Goal: Task Accomplishment & Management: Manage account settings

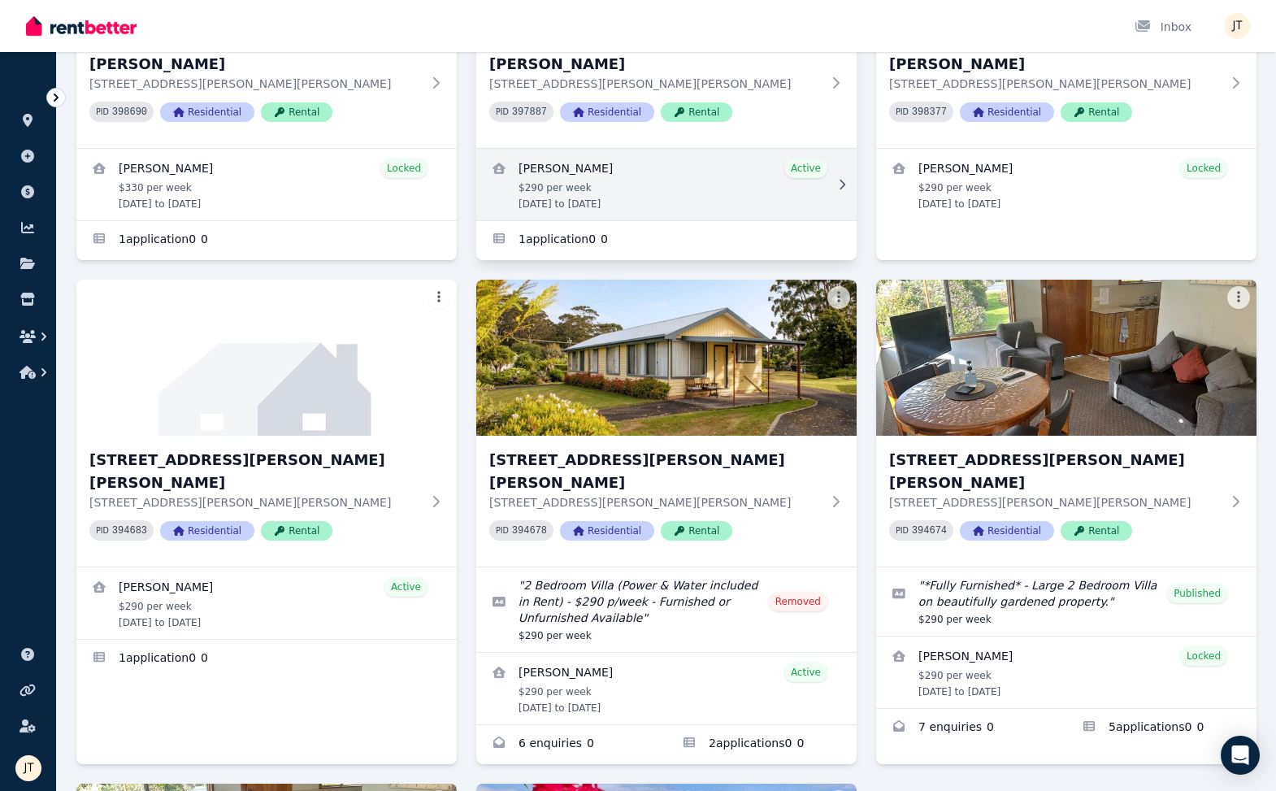
scroll to position [420, 0]
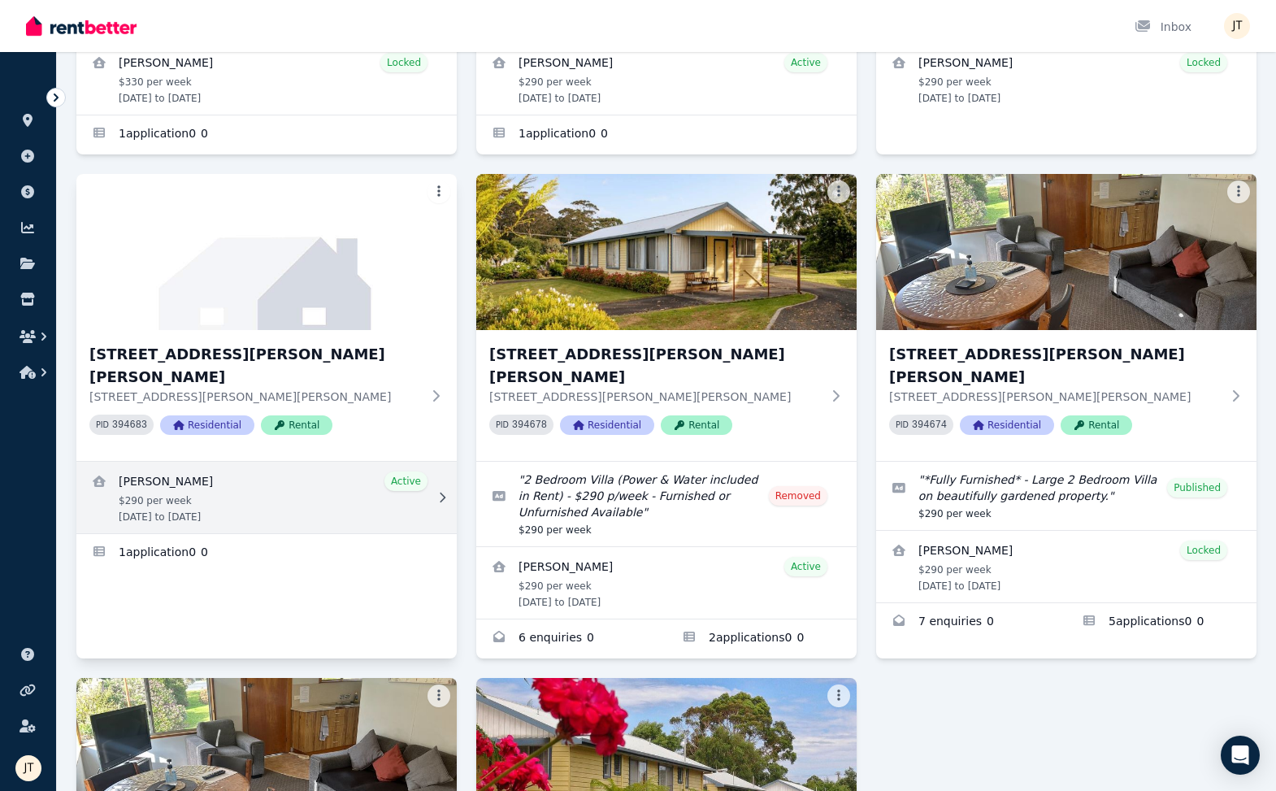
click at [314, 461] on link "View details for Dimity Williams" at bounding box center [266, 496] width 380 height 71
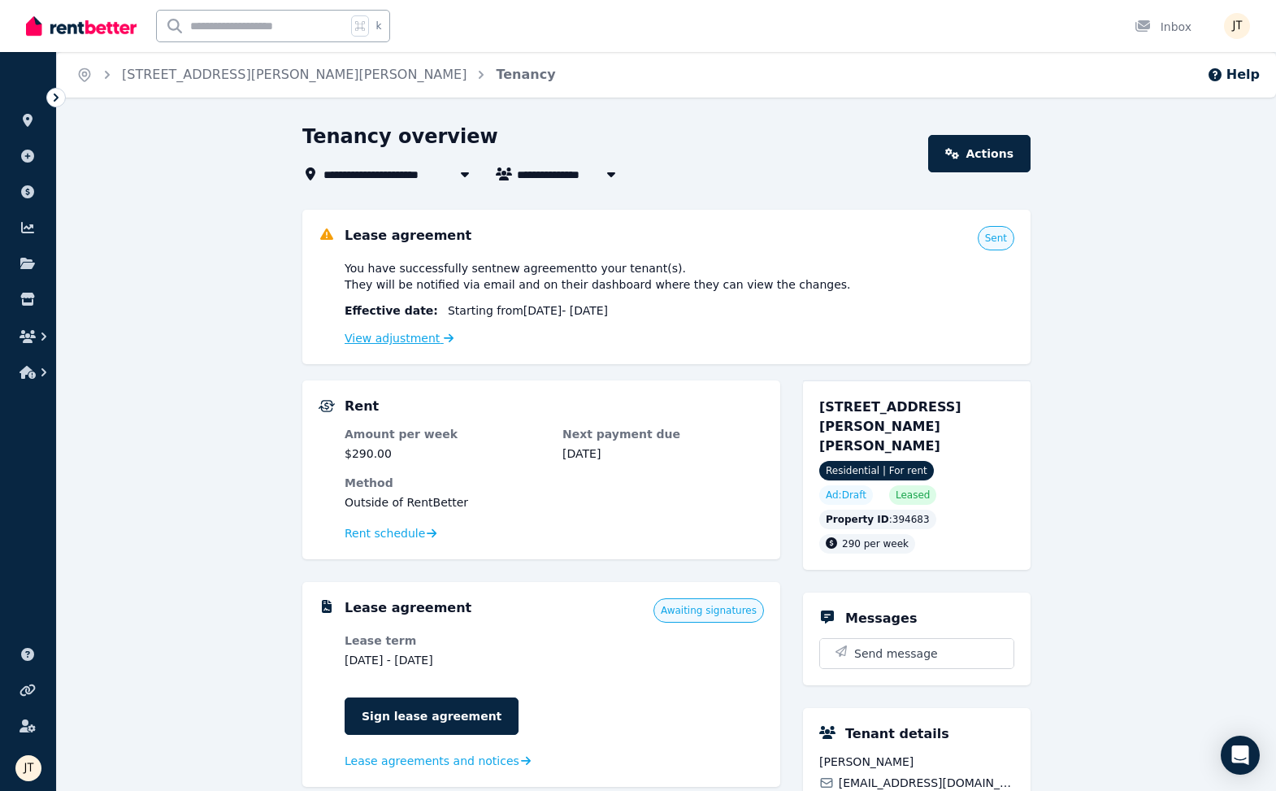
click at [417, 340] on link "View adjustment" at bounding box center [398, 337] width 109 height 13
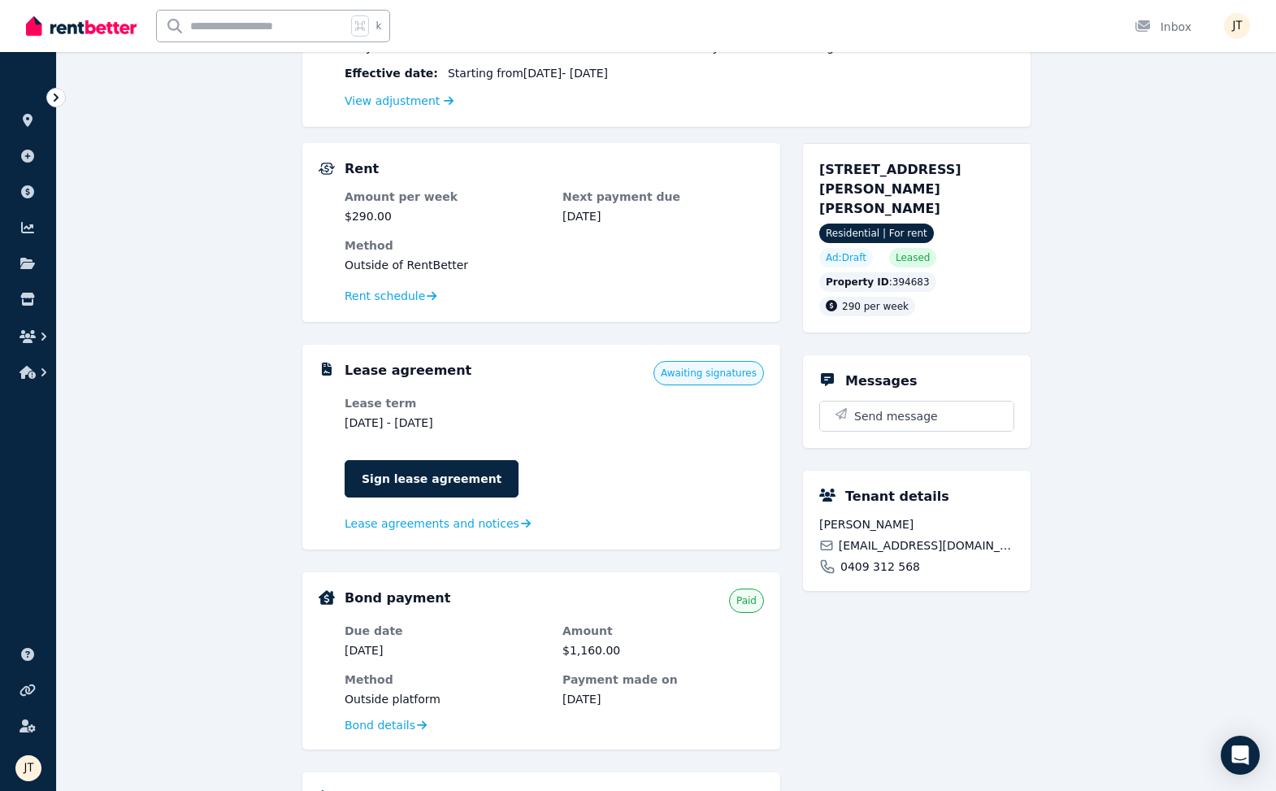
scroll to position [254, 0]
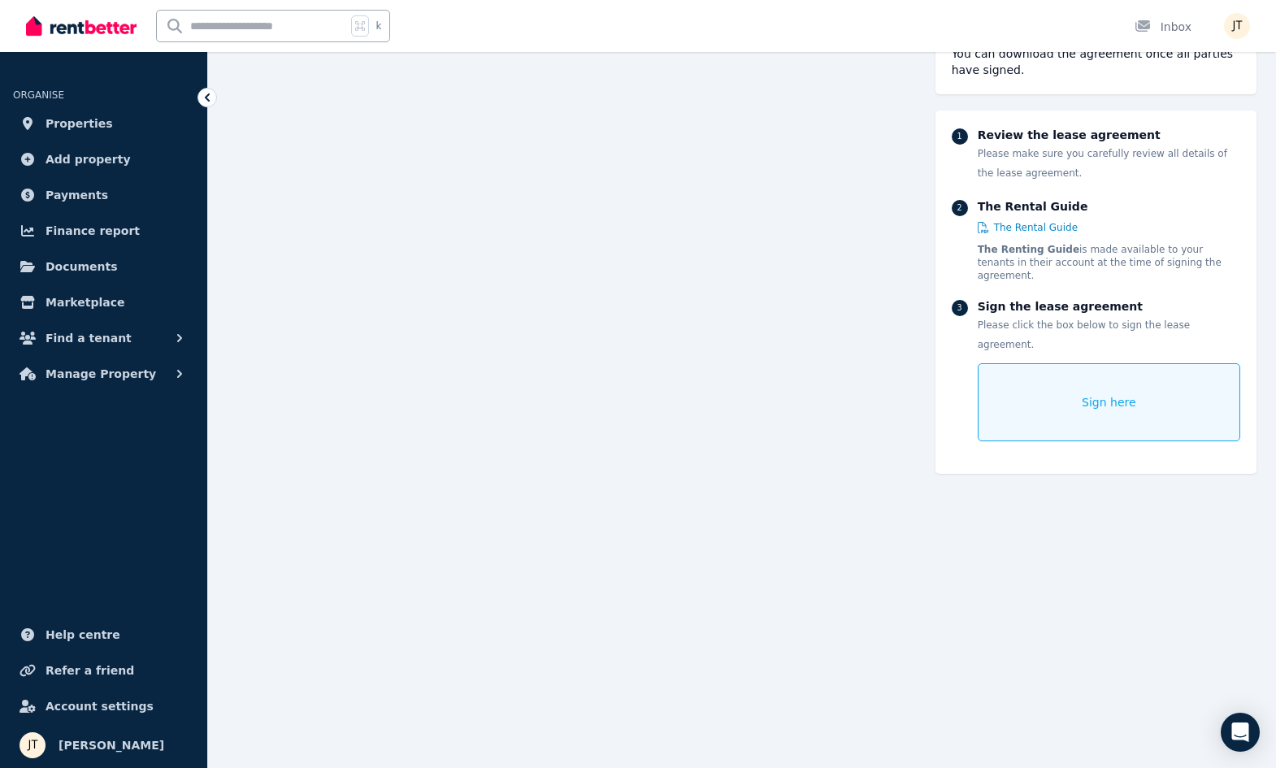
scroll to position [198, 0]
click at [1120, 393] on div "Sign here" at bounding box center [1108, 402] width 262 height 78
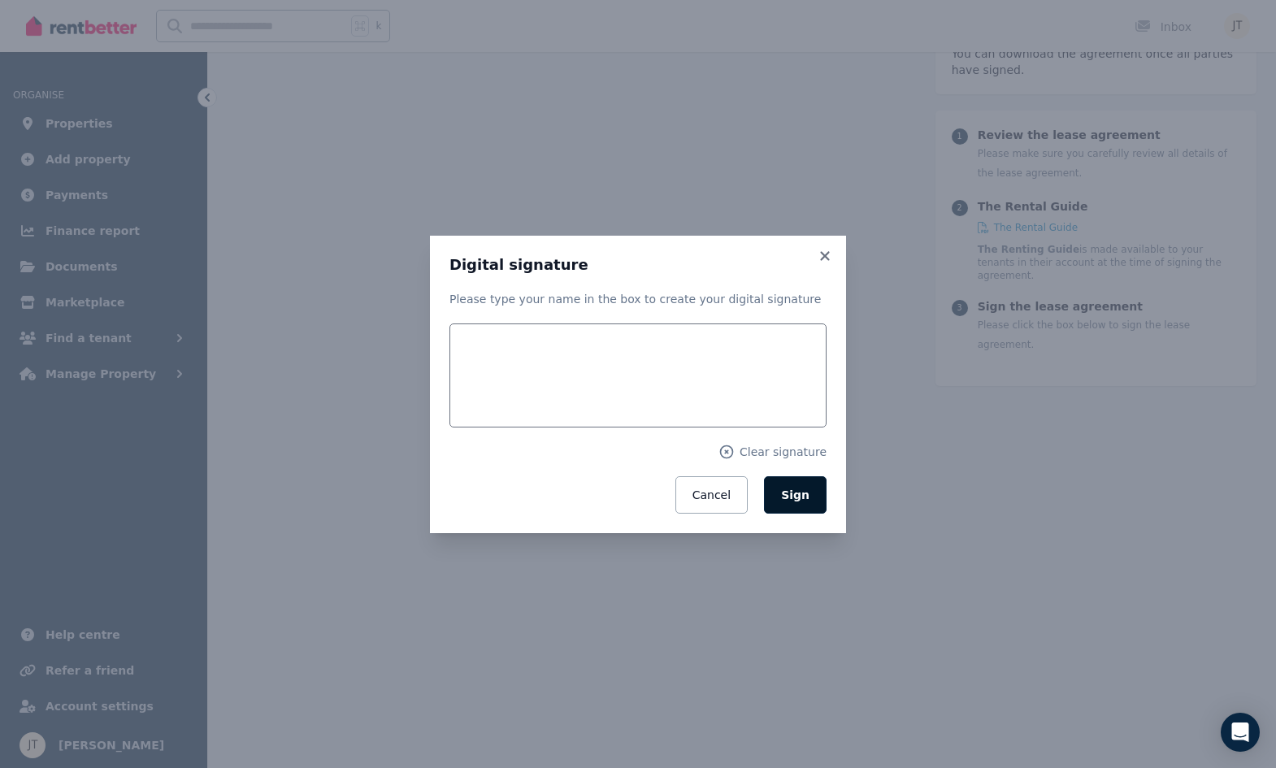
click at [794, 485] on button "Sign" at bounding box center [795, 494] width 63 height 37
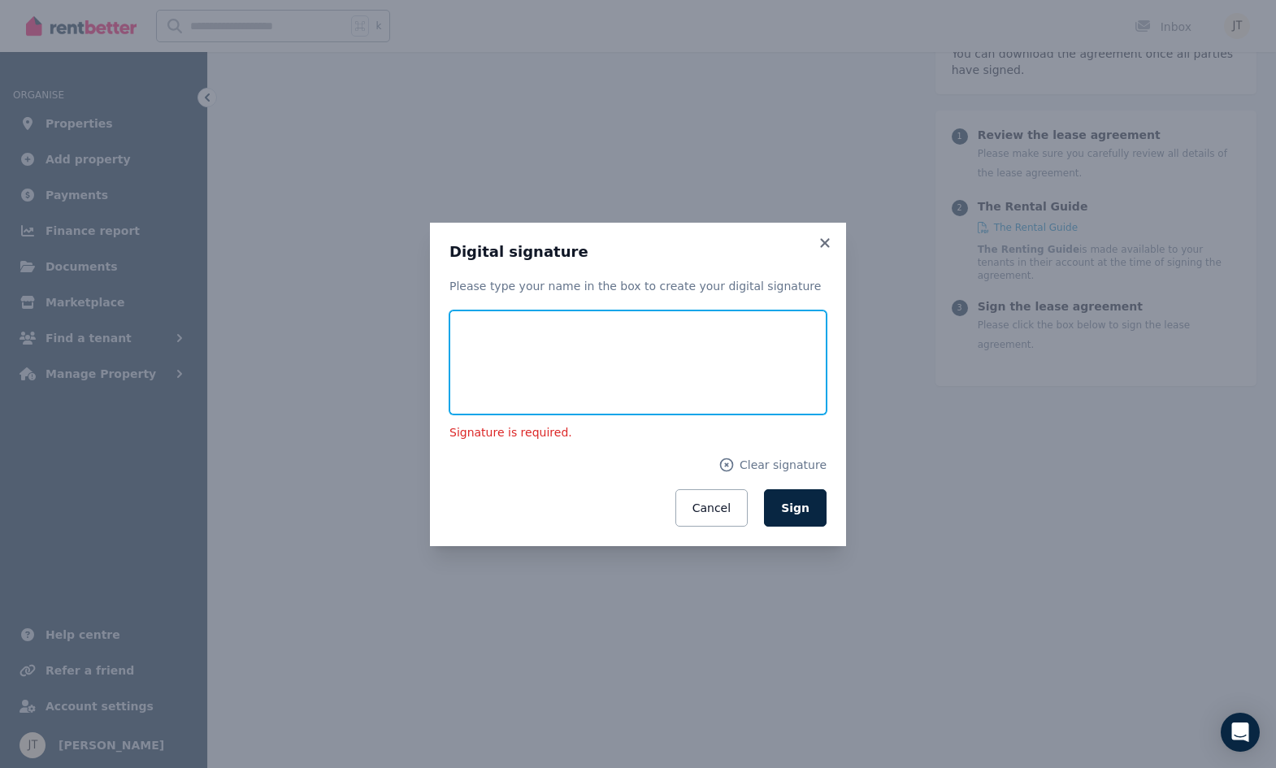
click at [624, 359] on input "text" at bounding box center [637, 362] width 377 height 104
type input "**********"
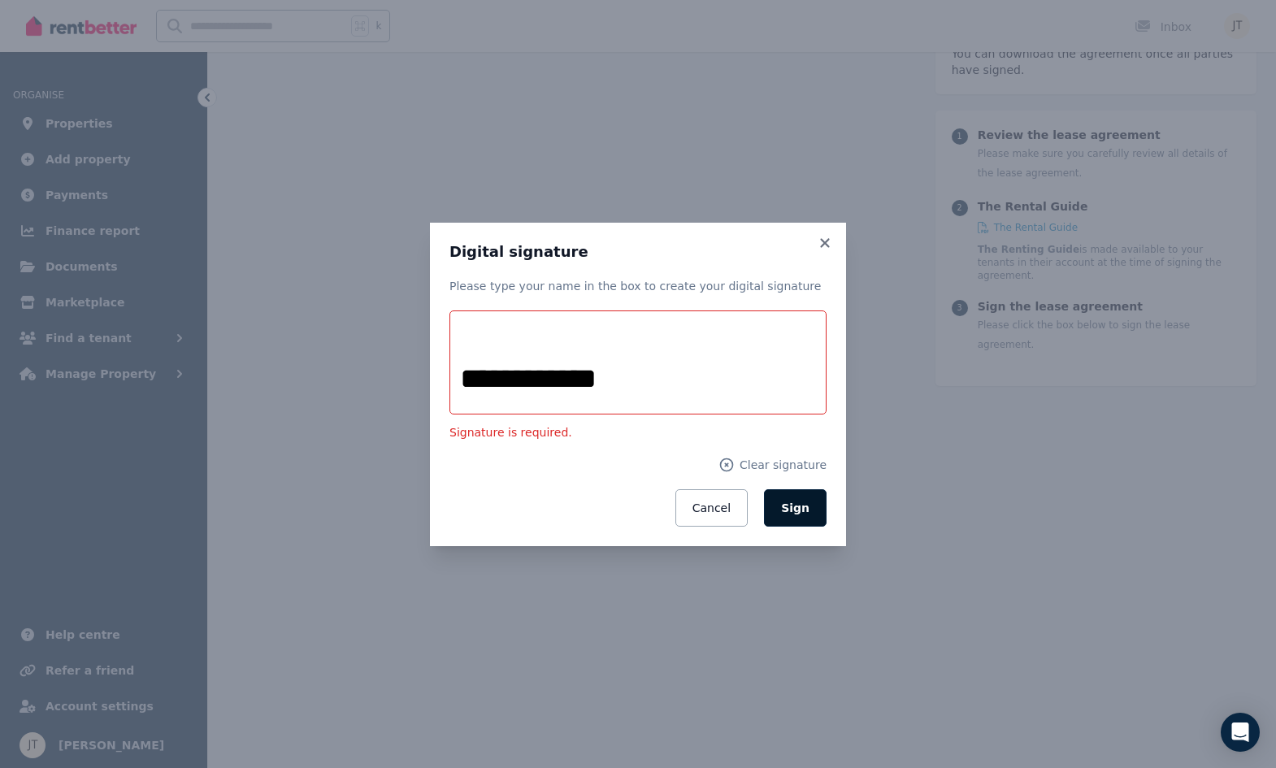
click at [794, 503] on span "Sign" at bounding box center [795, 507] width 28 height 13
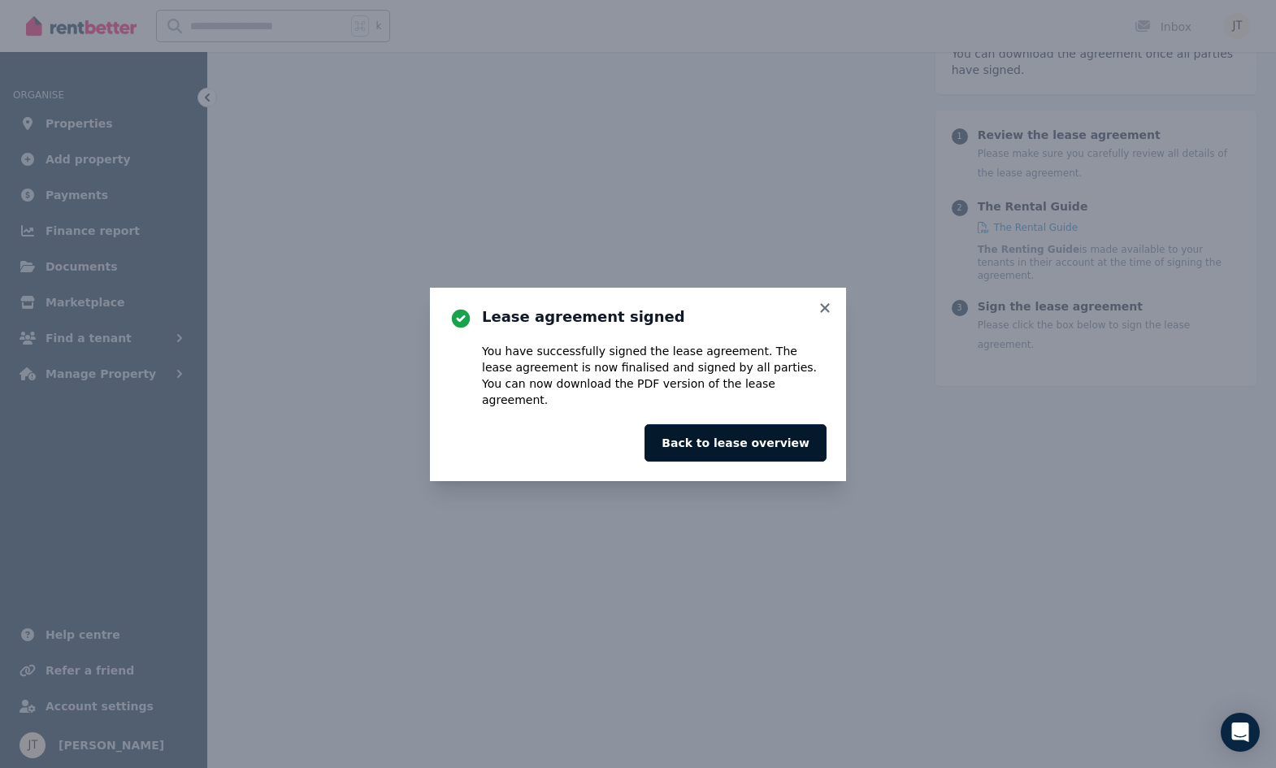
click at [783, 431] on button "Back to lease overview" at bounding box center [735, 442] width 182 height 37
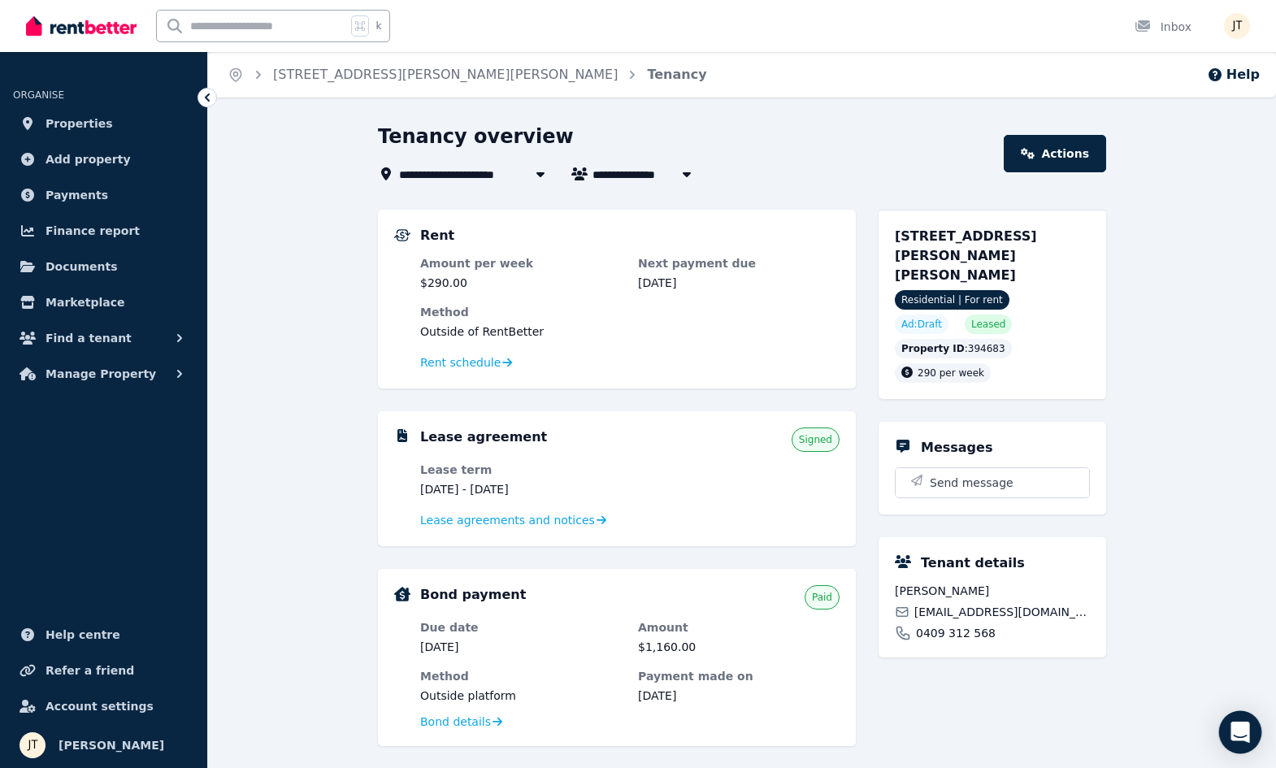
click at [1233, 729] on icon "Open Intercom Messenger" at bounding box center [1239, 731] width 19 height 21
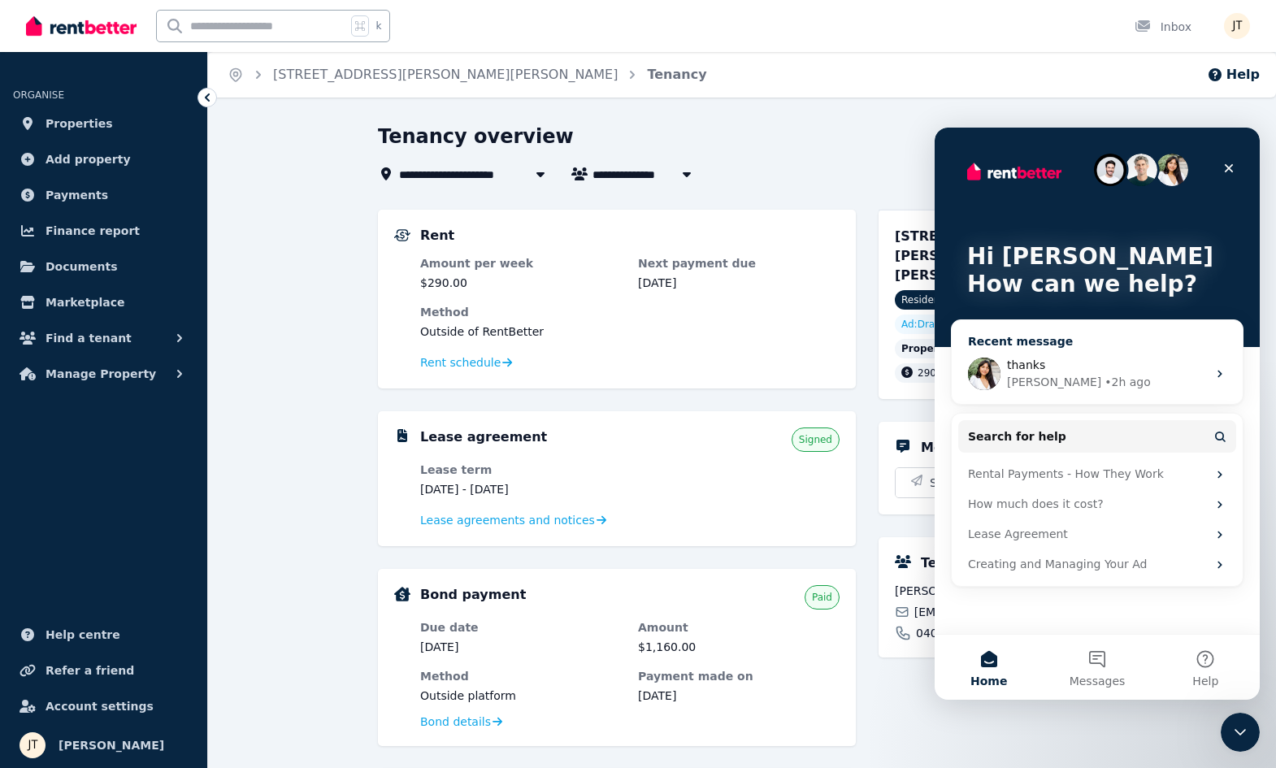
click at [1104, 389] on div "• 2h ago" at bounding box center [1127, 382] width 46 height 17
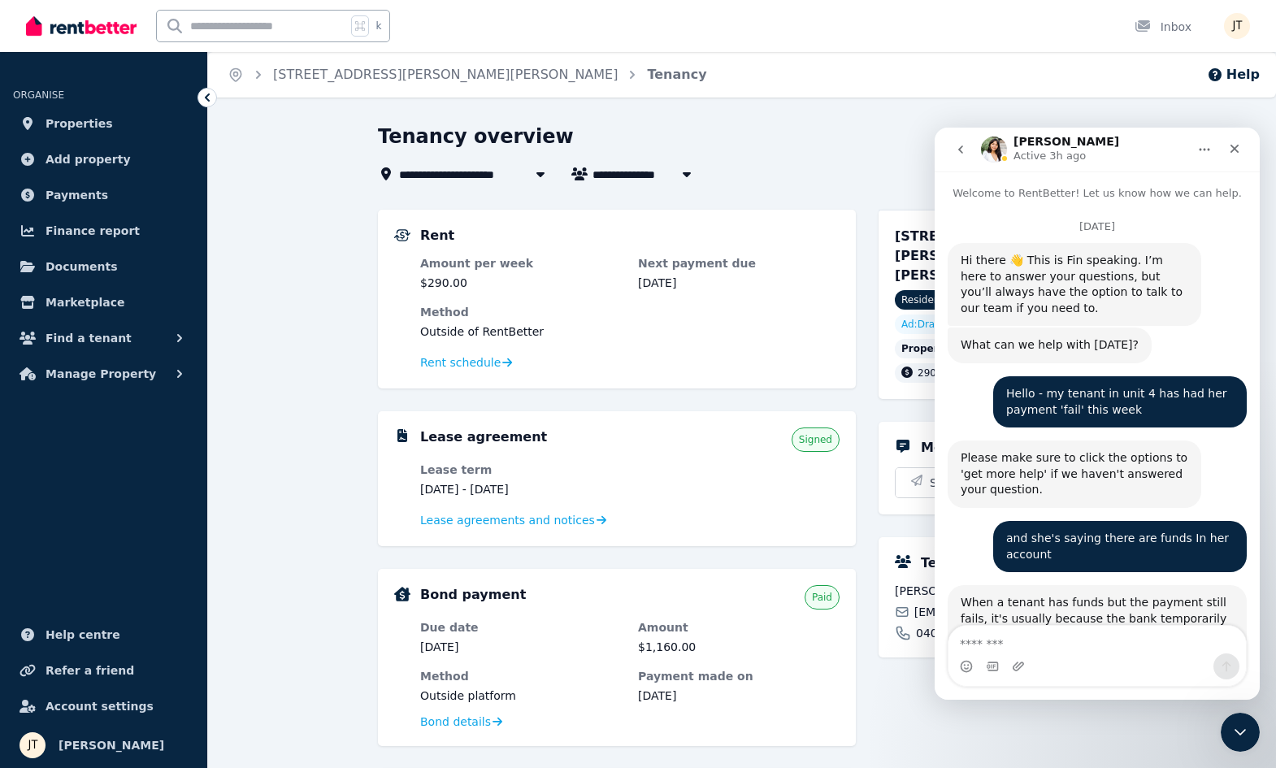
scroll to position [7797, 0]
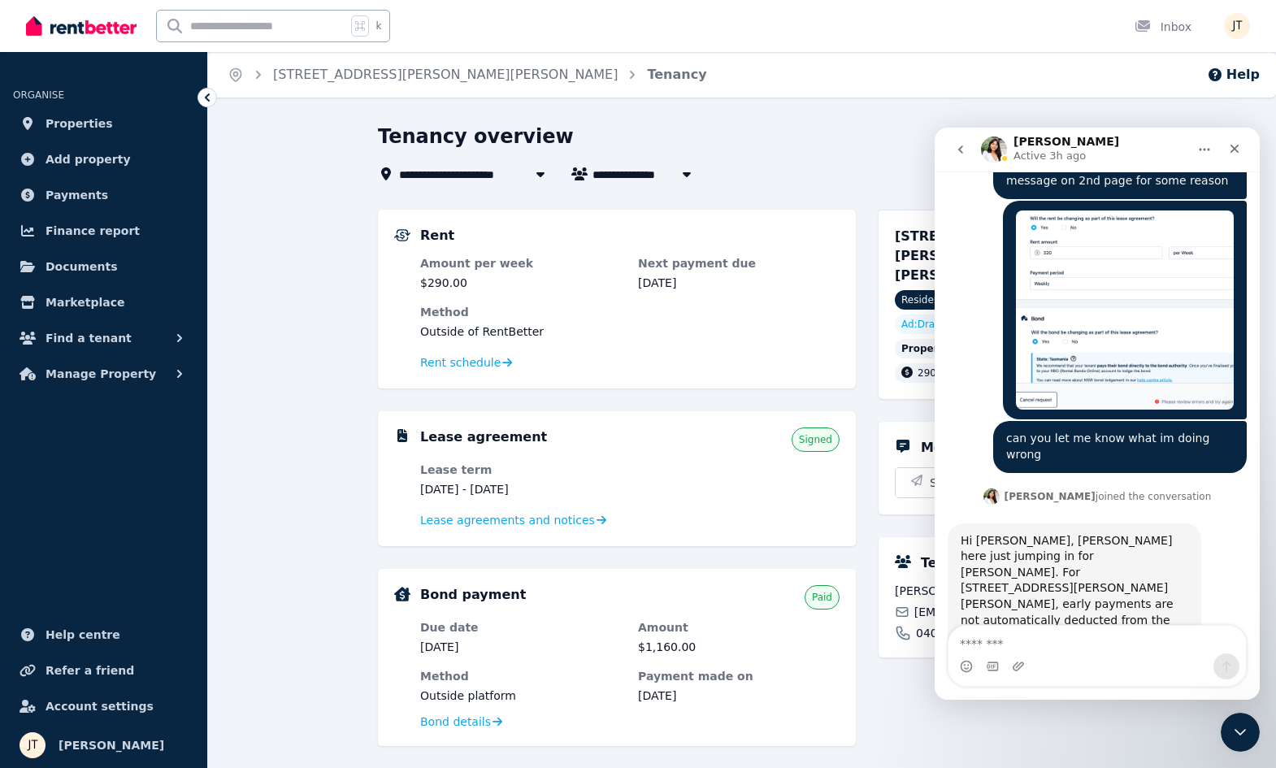
click at [1091, 638] on textarea "Message…" at bounding box center [1096, 640] width 297 height 28
type textarea "**********"
click at [318, 401] on div "**********" at bounding box center [742, 647] width 1068 height 1048
click at [1246, 153] on div "Close" at bounding box center [1234, 148] width 29 height 29
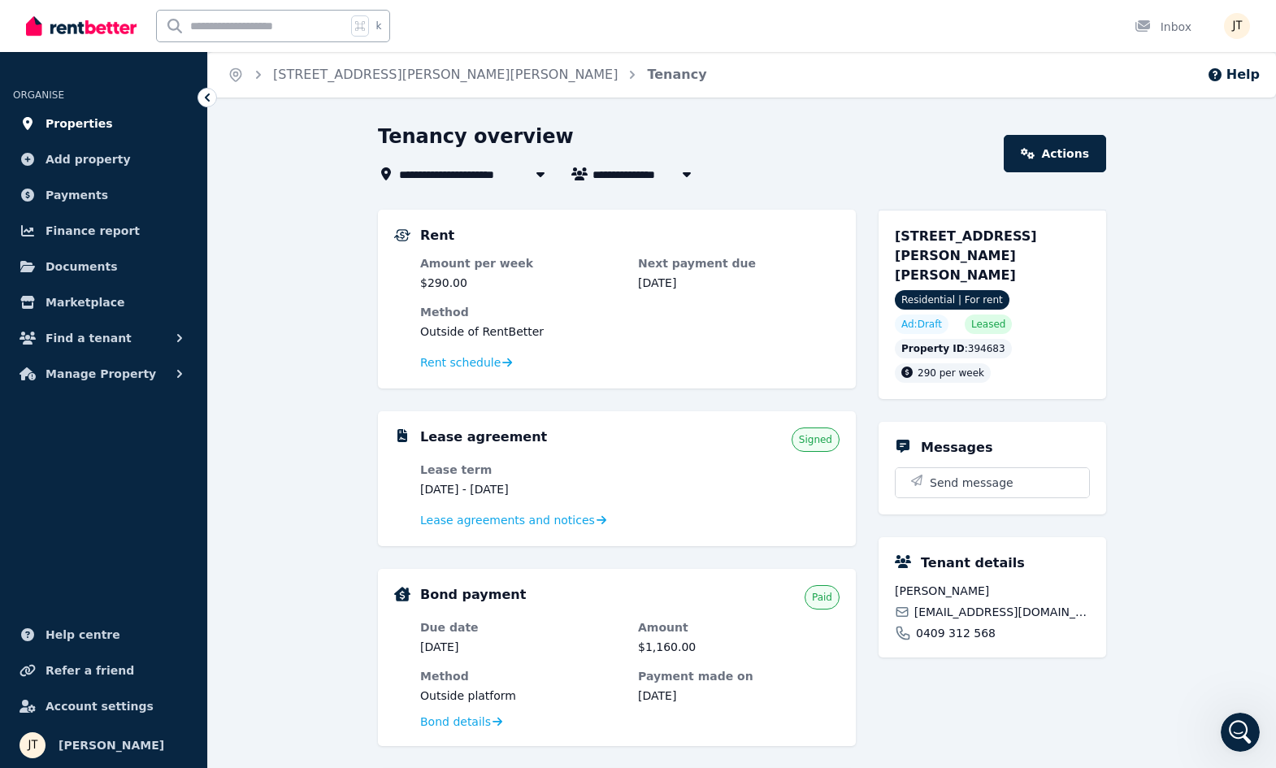
click at [80, 123] on span "Properties" at bounding box center [78, 123] width 67 height 19
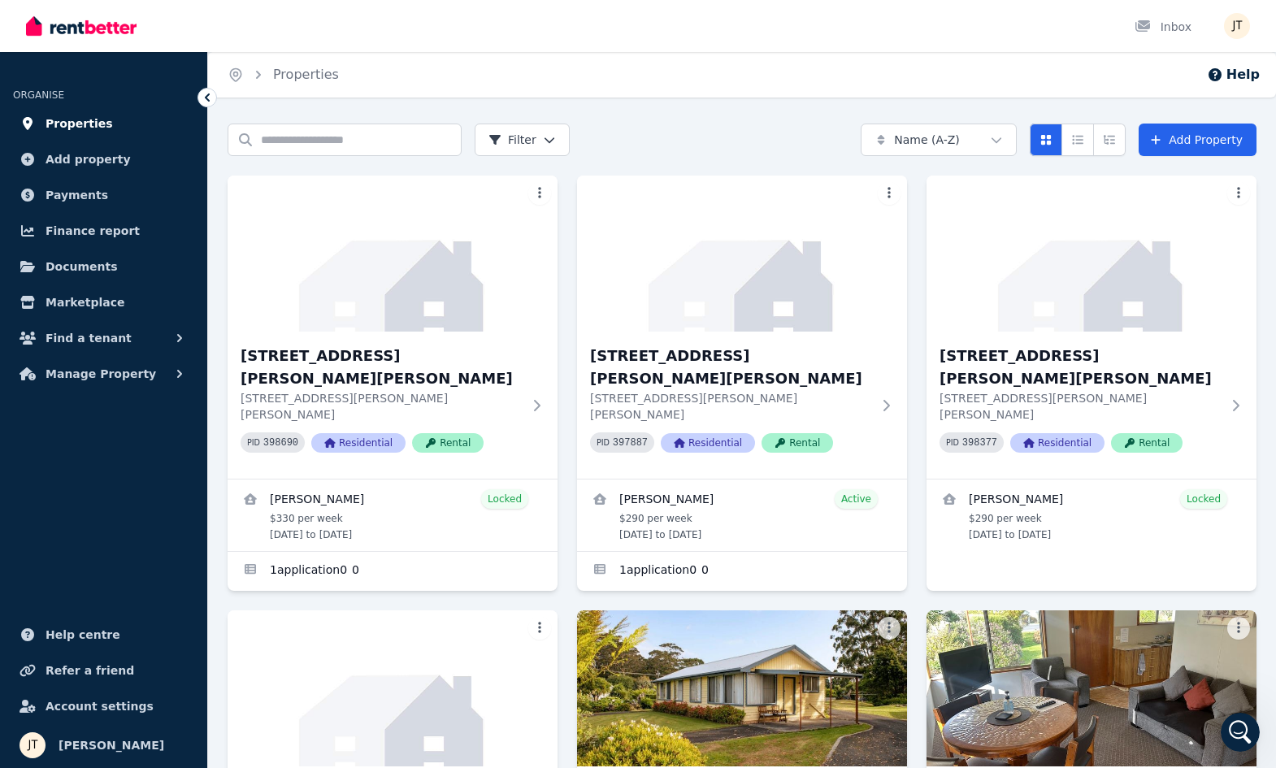
click at [73, 119] on span "Properties" at bounding box center [78, 123] width 67 height 19
click at [84, 120] on span "Properties" at bounding box center [78, 123] width 67 height 19
click at [80, 125] on span "Properties" at bounding box center [78, 123] width 67 height 19
click at [80, 193] on span "Payments" at bounding box center [76, 194] width 63 height 19
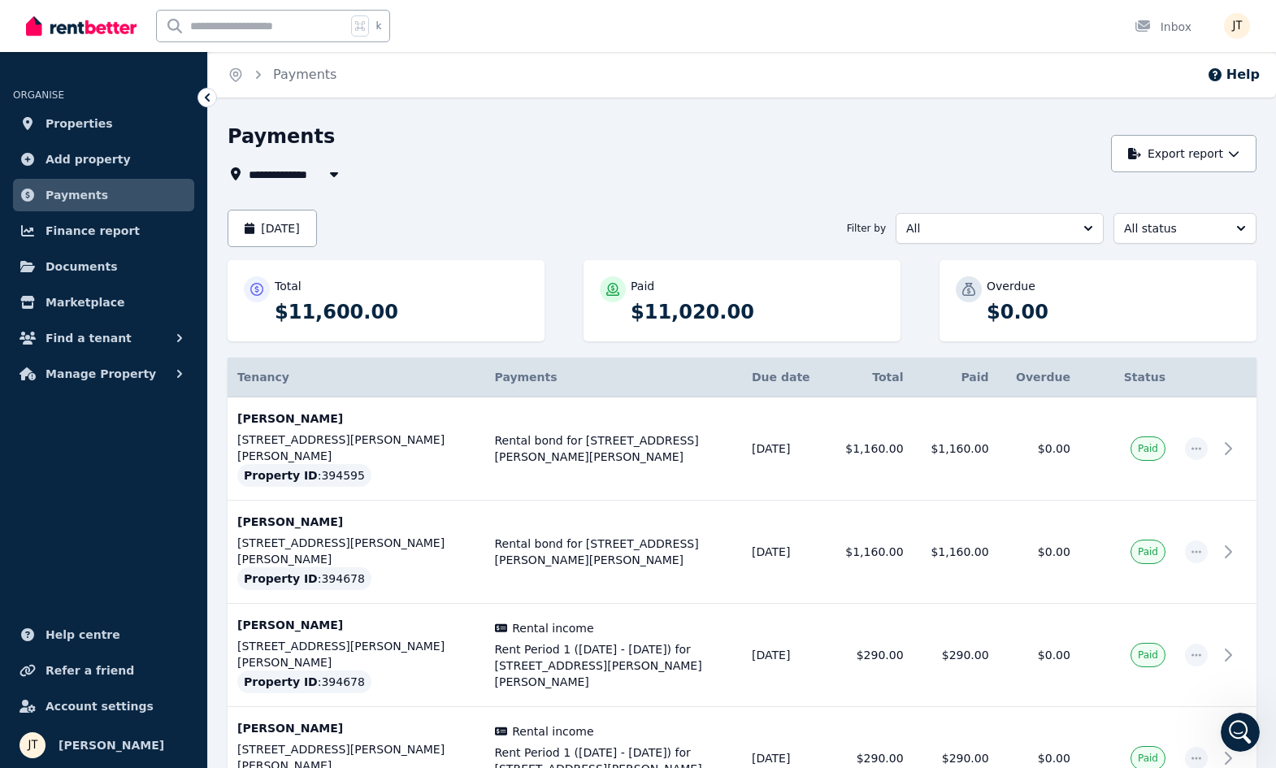
click at [1018, 223] on span "All" at bounding box center [988, 228] width 164 height 16
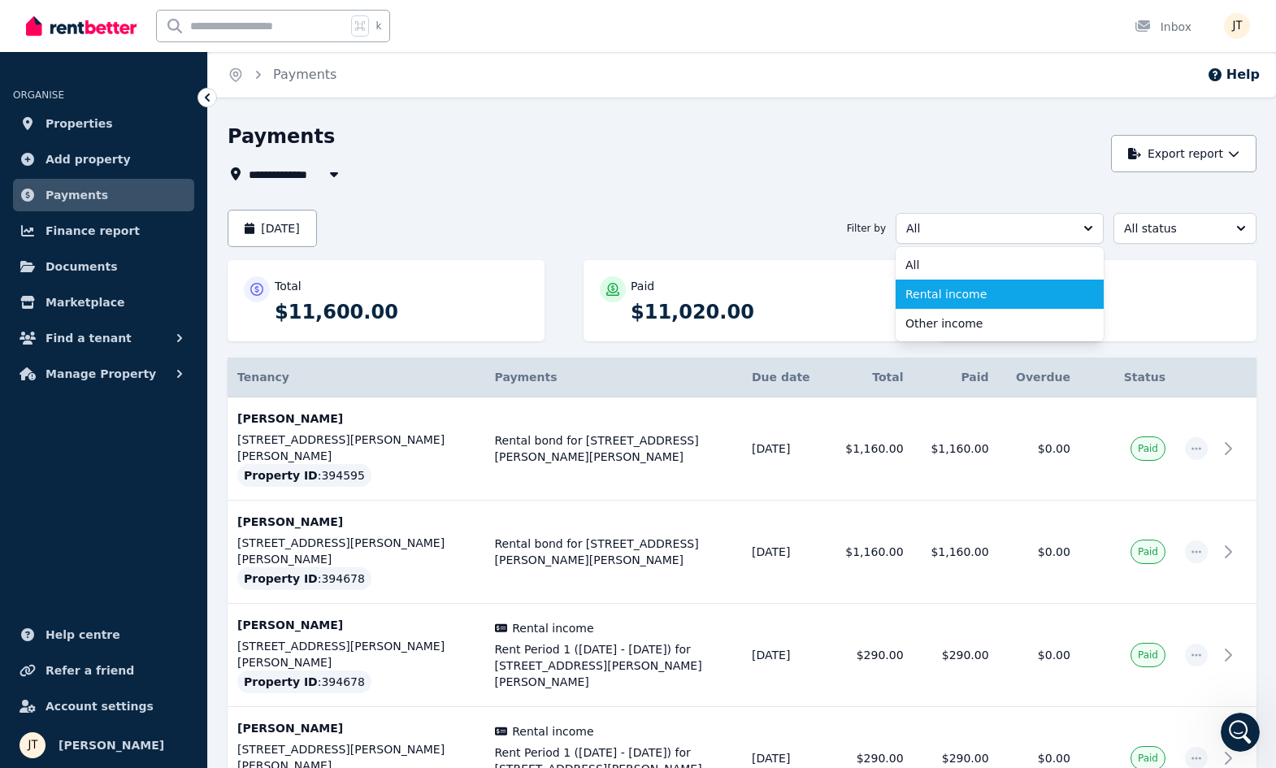
click at [974, 294] on span "Rental income" at bounding box center [989, 294] width 169 height 16
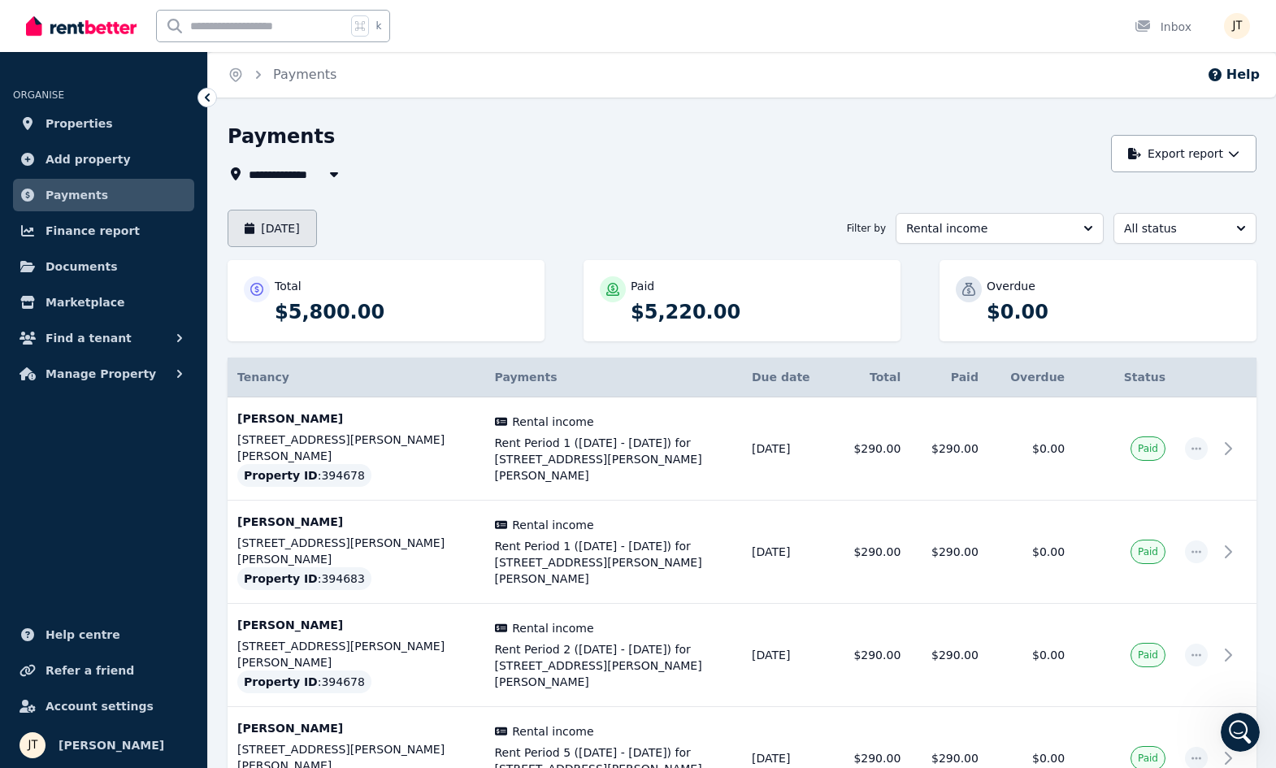
click at [317, 236] on button "August 2025" at bounding box center [271, 228] width 89 height 37
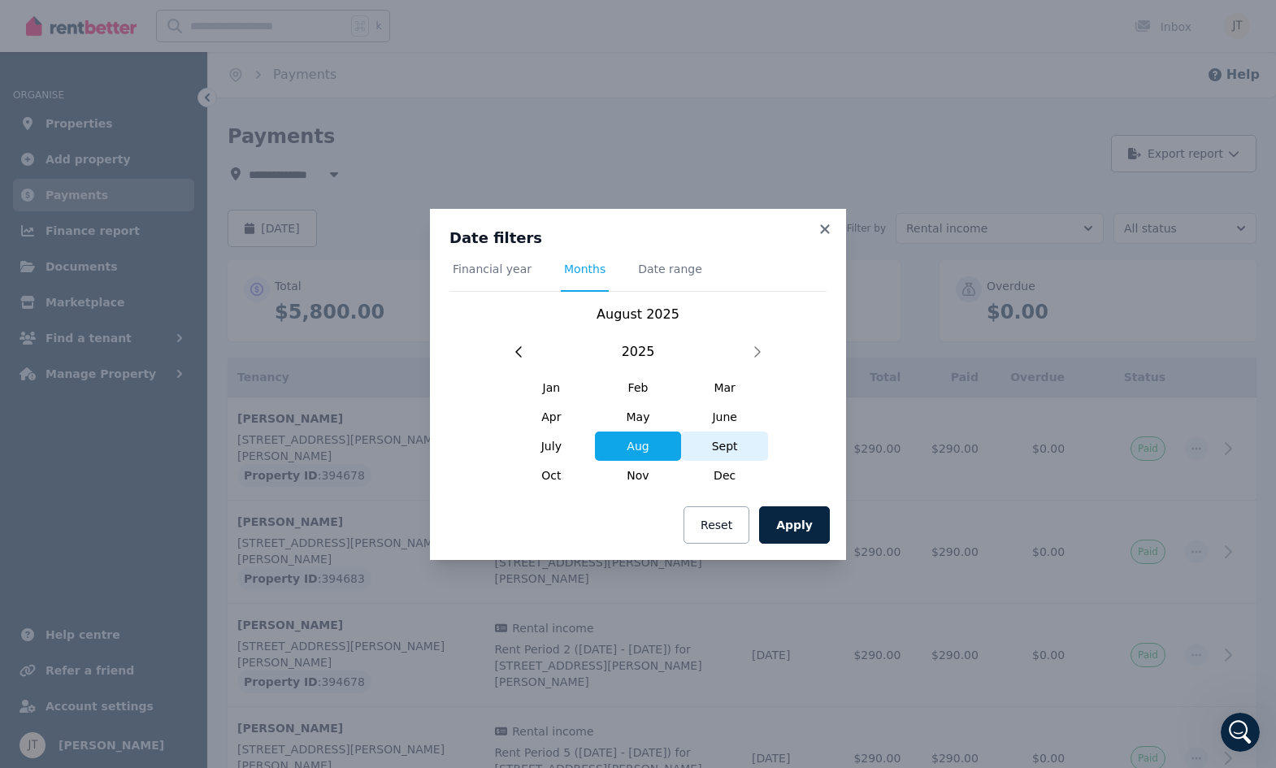
click at [728, 450] on span "Sept" at bounding box center [724, 445] width 87 height 29
click at [804, 520] on button "Apply" at bounding box center [794, 524] width 71 height 37
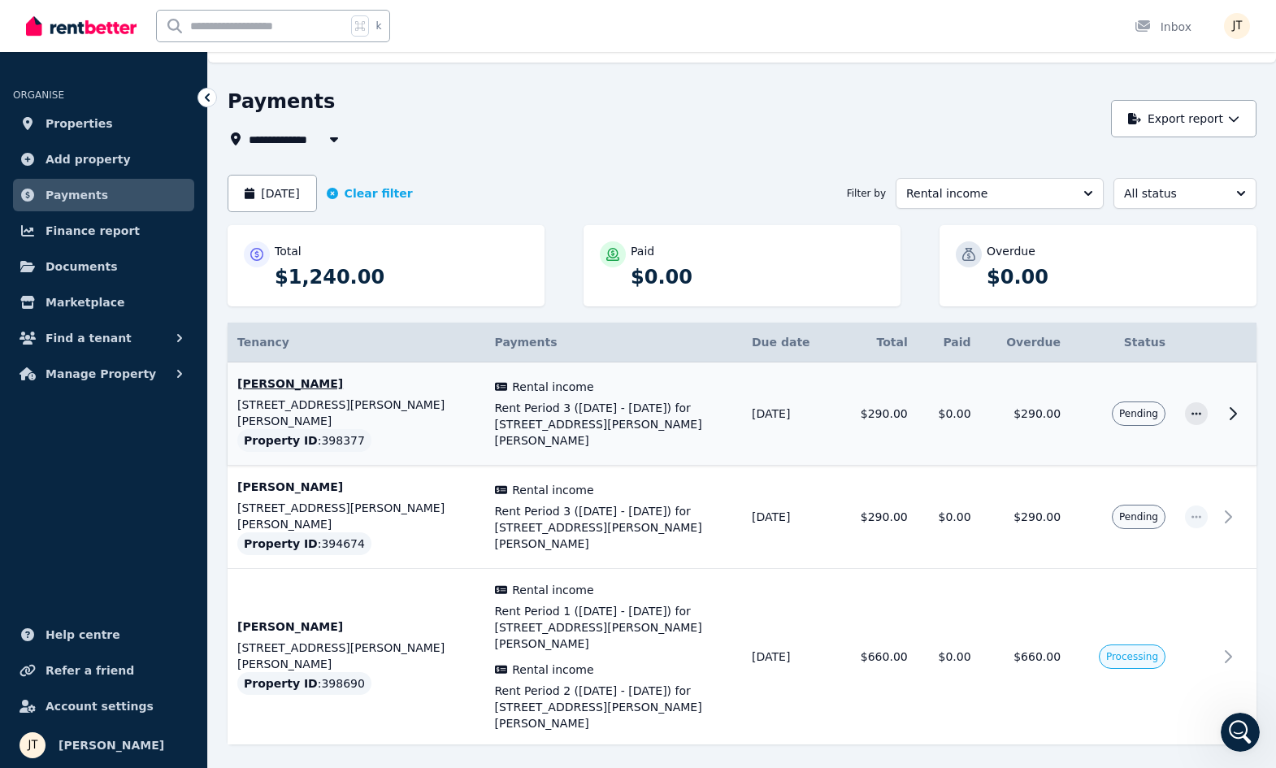
scroll to position [34, 0]
click at [925, 593] on td "$0.00" at bounding box center [948, 658] width 63 height 176
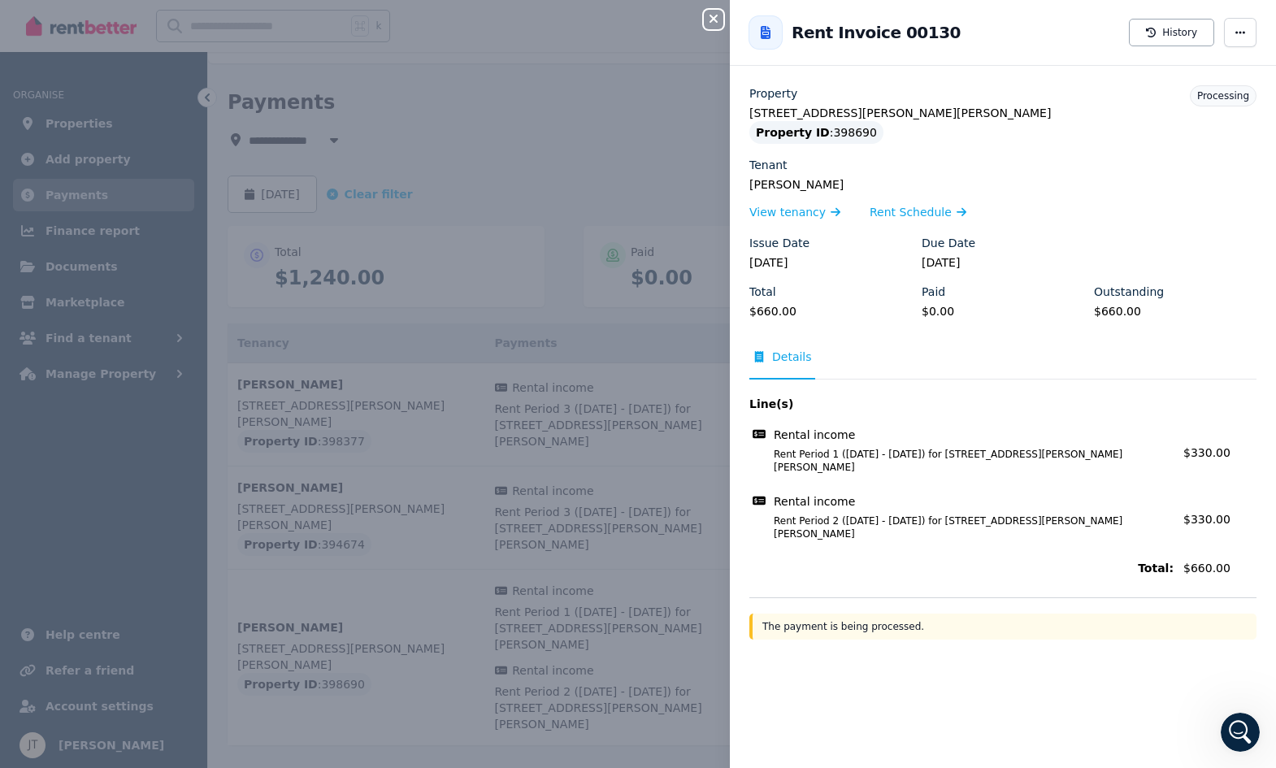
click at [705, 14] on icon "button" at bounding box center [713, 18] width 19 height 13
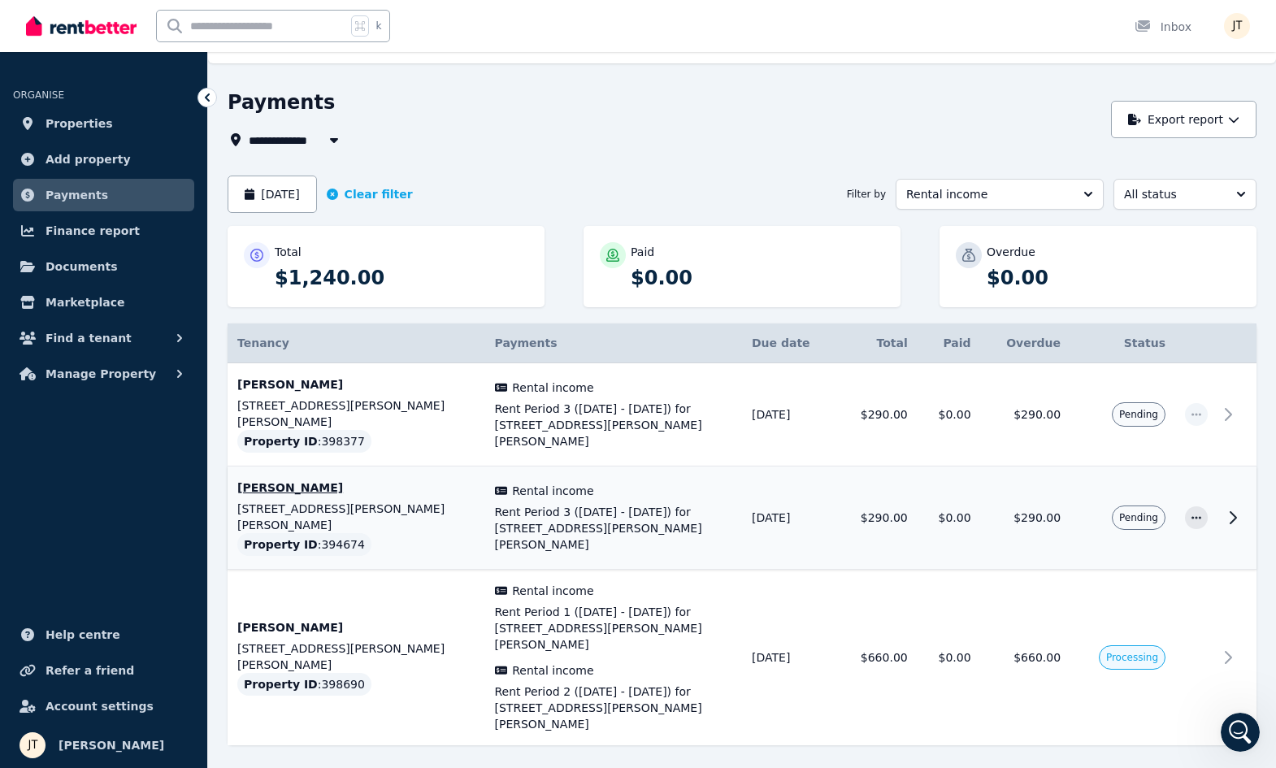
click at [612, 504] on span "Rent Period 3 (06/09/2025 - 12/09/2025) for 6/21 Andrew St, Strahan" at bounding box center [614, 528] width 238 height 49
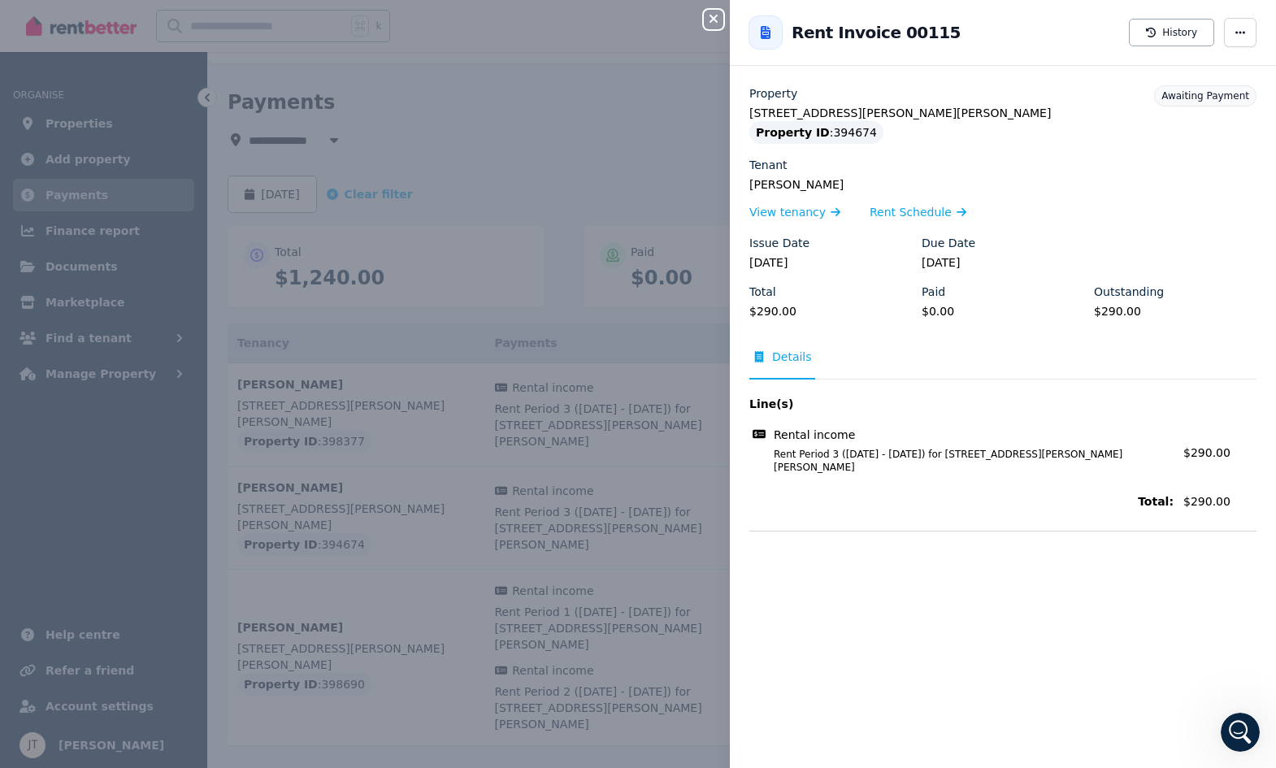
click at [713, 24] on icon "button" at bounding box center [713, 18] width 19 height 13
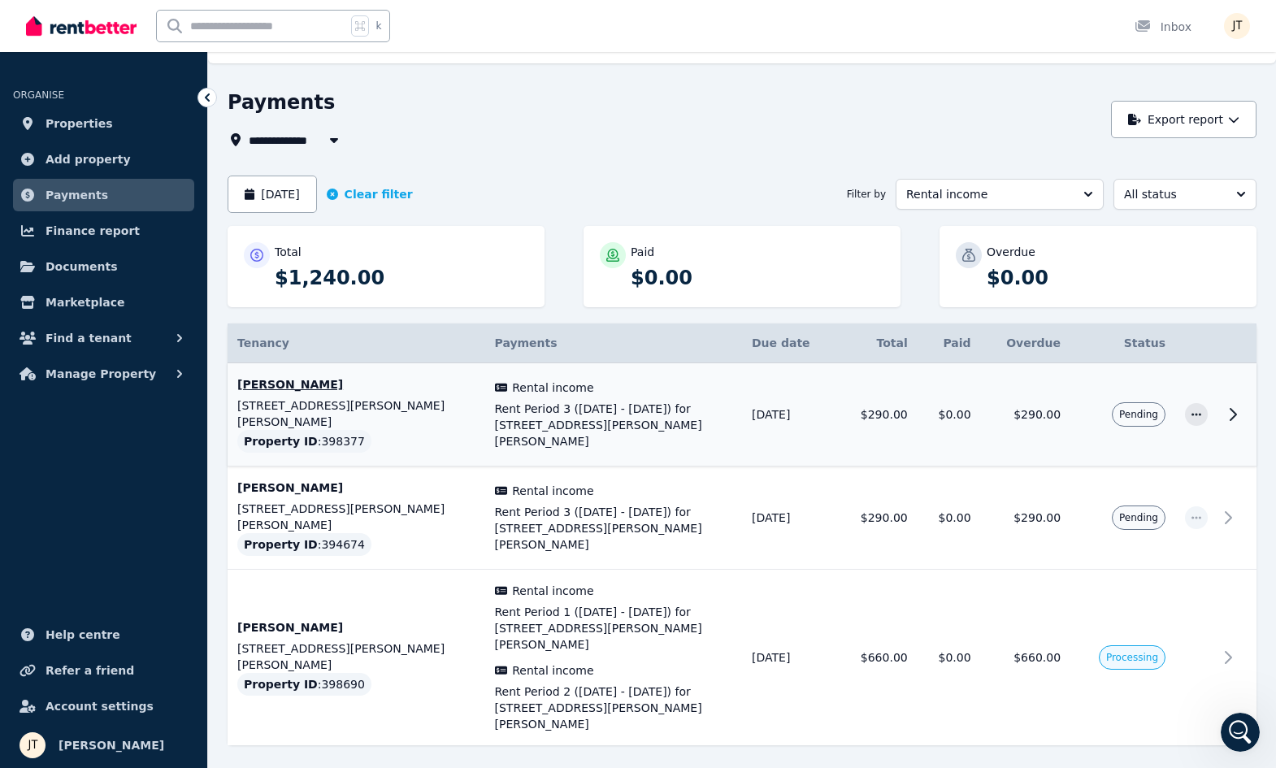
click at [280, 384] on p "[PERSON_NAME]" at bounding box center [356, 384] width 238 height 16
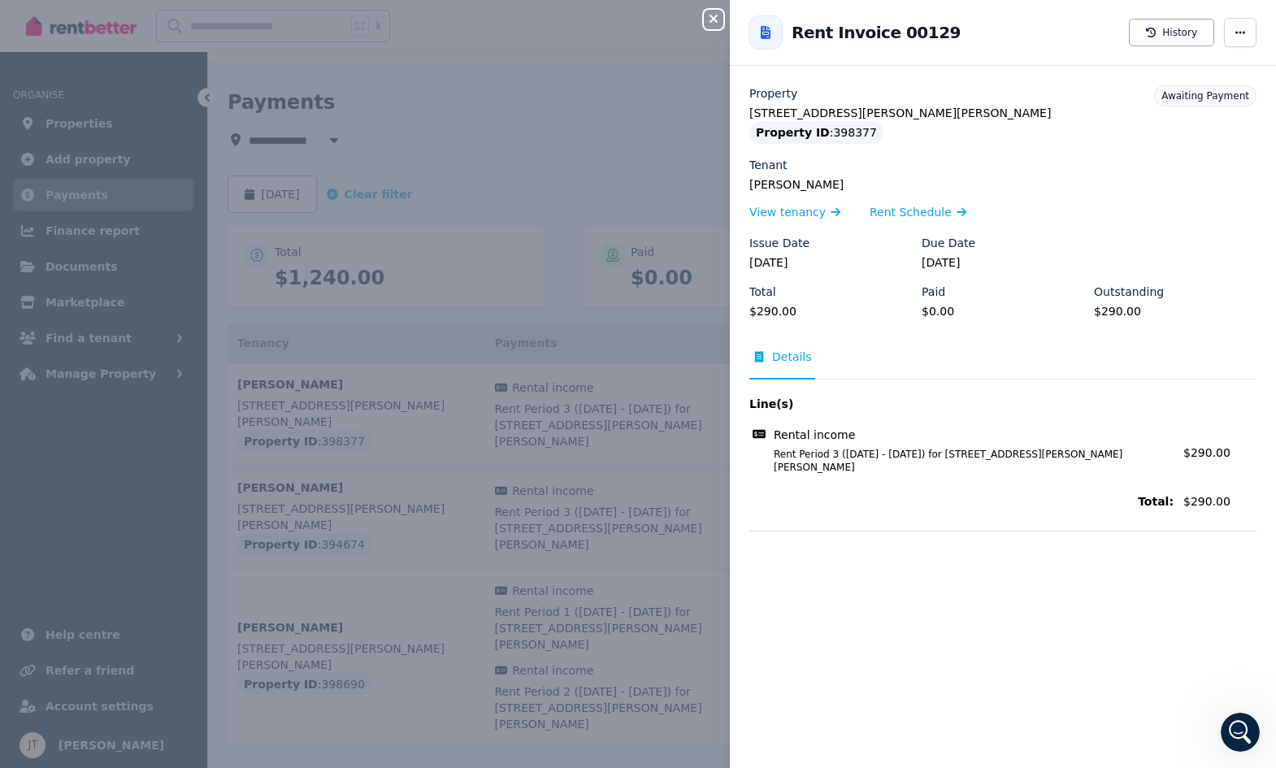
click at [719, 18] on icon "button" at bounding box center [713, 18] width 19 height 13
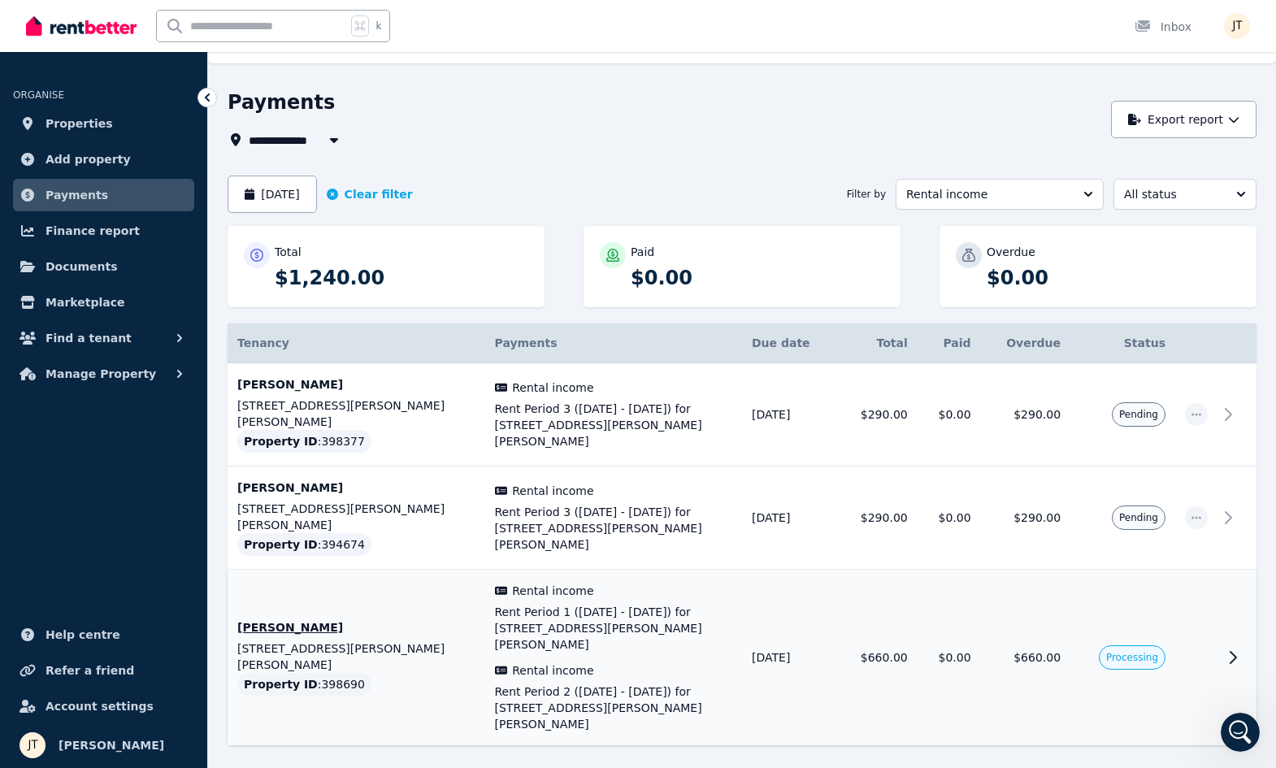
click at [554, 604] on span "Rent Period 1 (15/09/2025 - 21/09/2025) for 1/21 Andrew St, Strahan" at bounding box center [614, 628] width 238 height 49
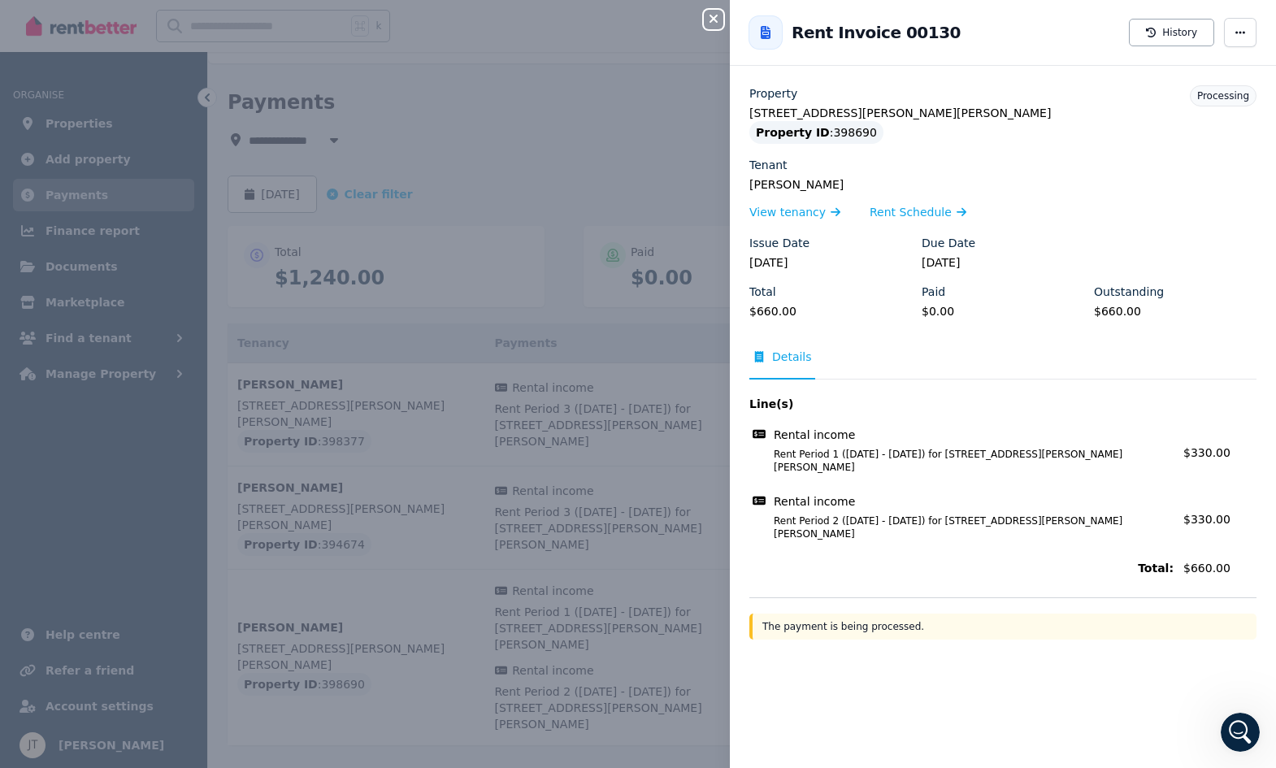
click at [720, 16] on icon "button" at bounding box center [713, 18] width 19 height 13
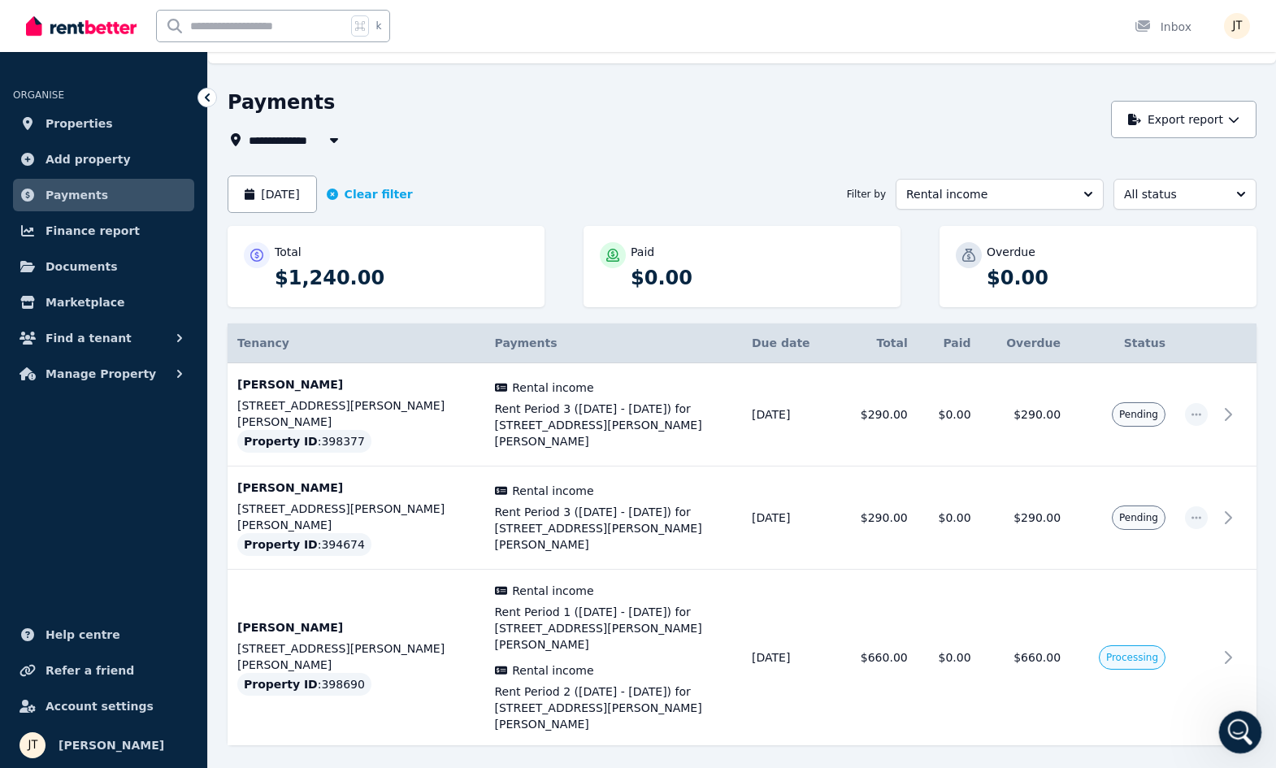
click at [1230, 717] on div "Open Intercom Messenger" at bounding box center [1238, 730] width 54 height 54
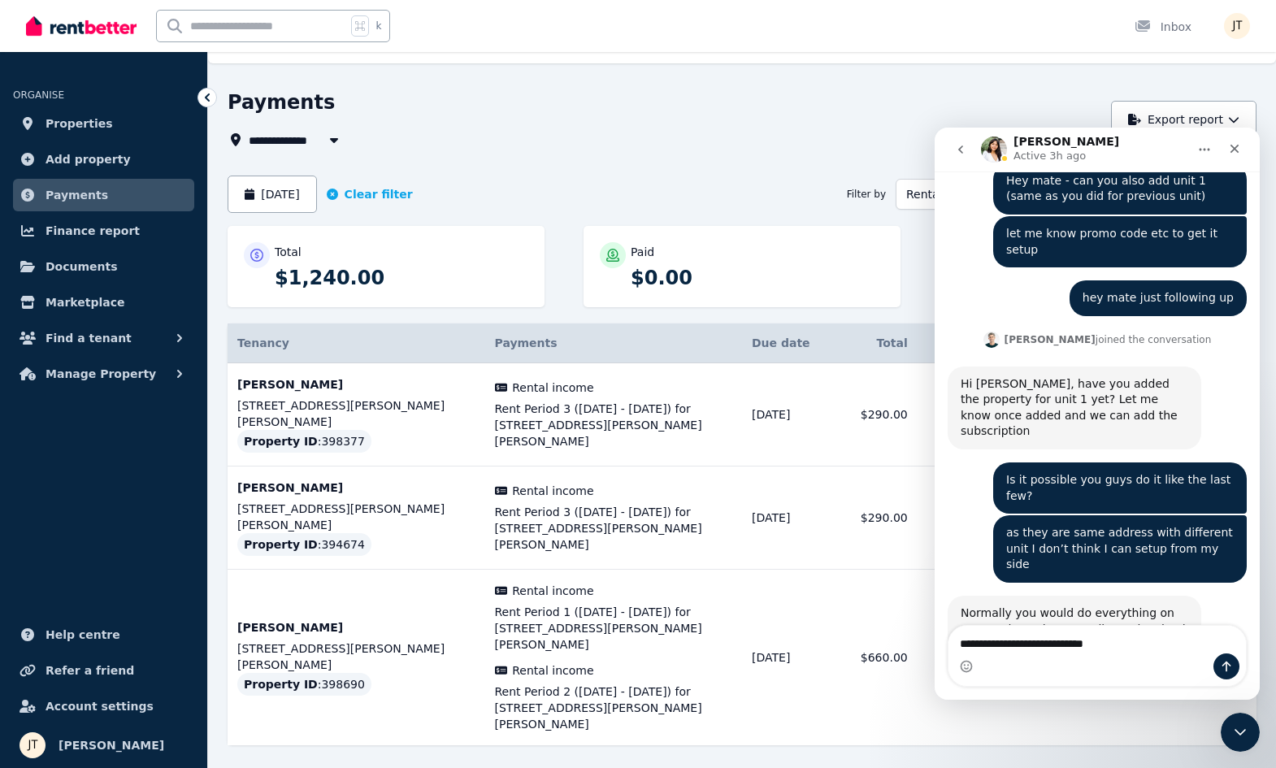
scroll to position [7797, 0]
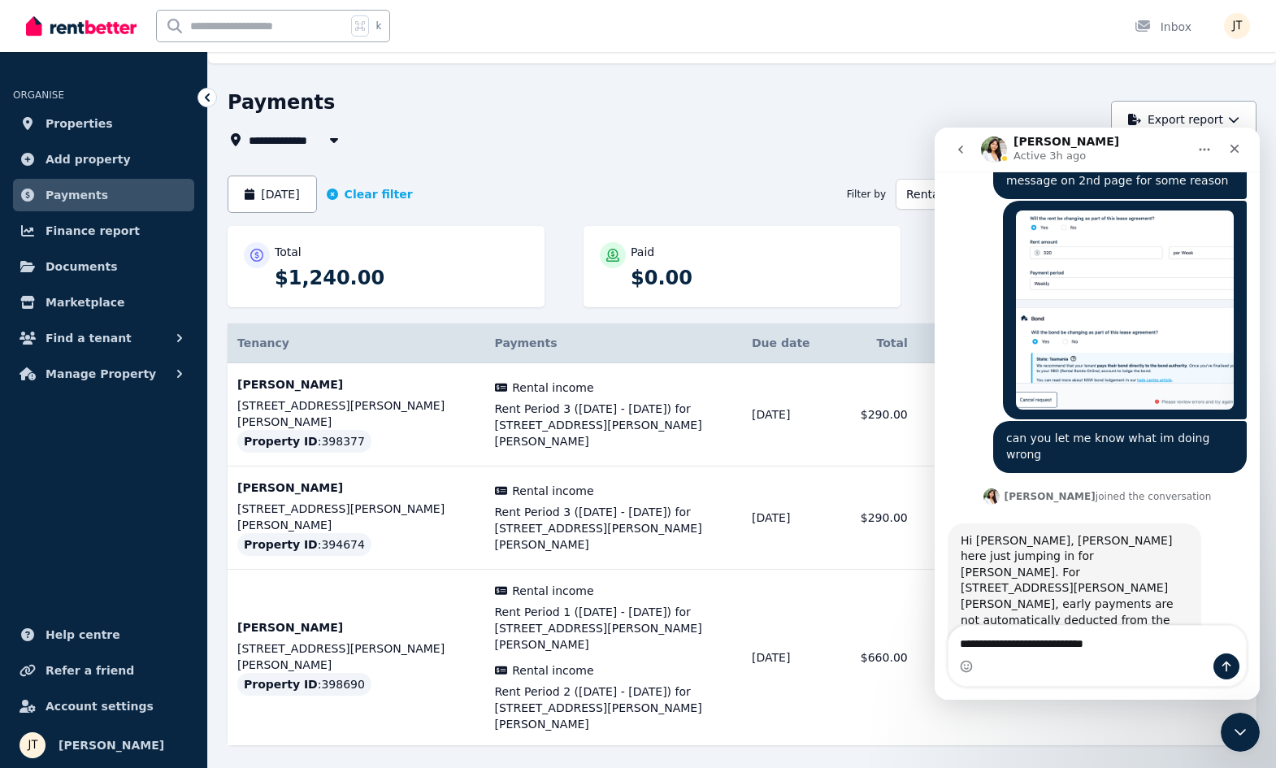
click at [1146, 652] on textarea "**********" at bounding box center [1096, 640] width 297 height 28
type textarea "**********"
click at [1239, 151] on icon "Close" at bounding box center [1234, 148] width 13 height 13
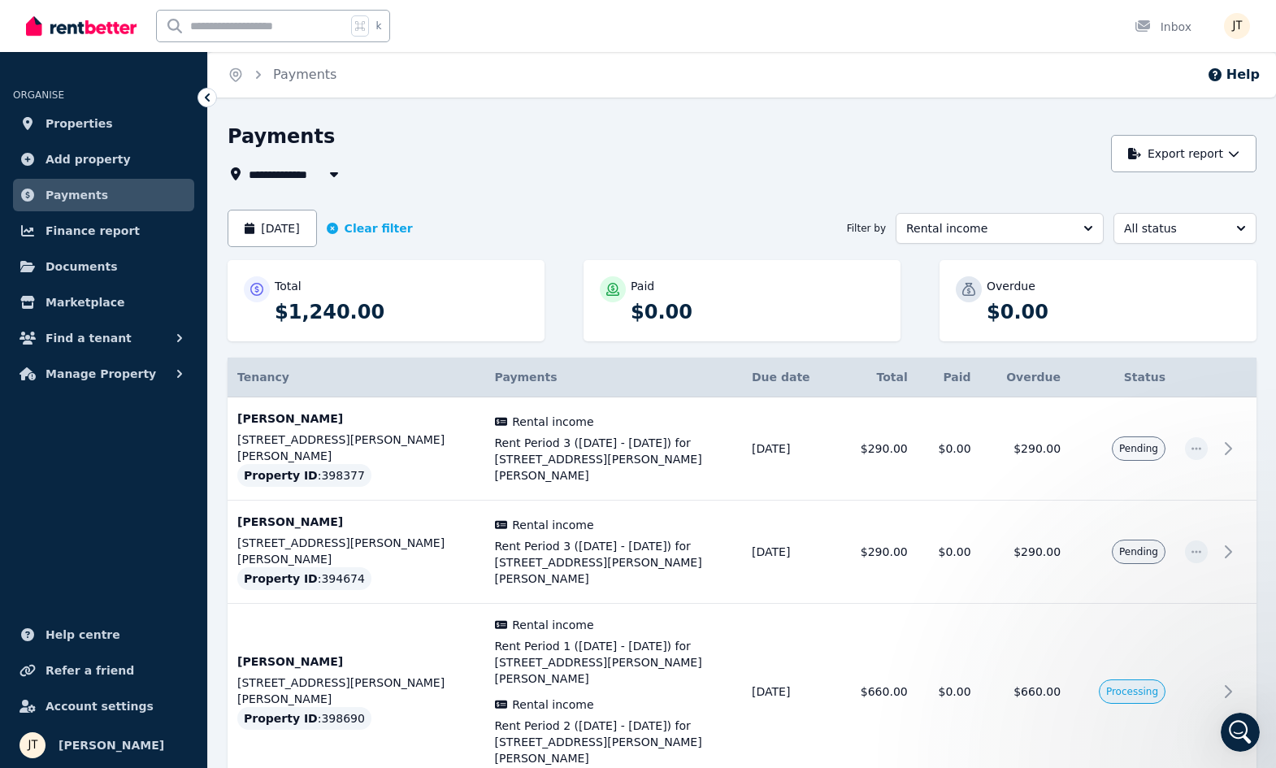
scroll to position [34, 0]
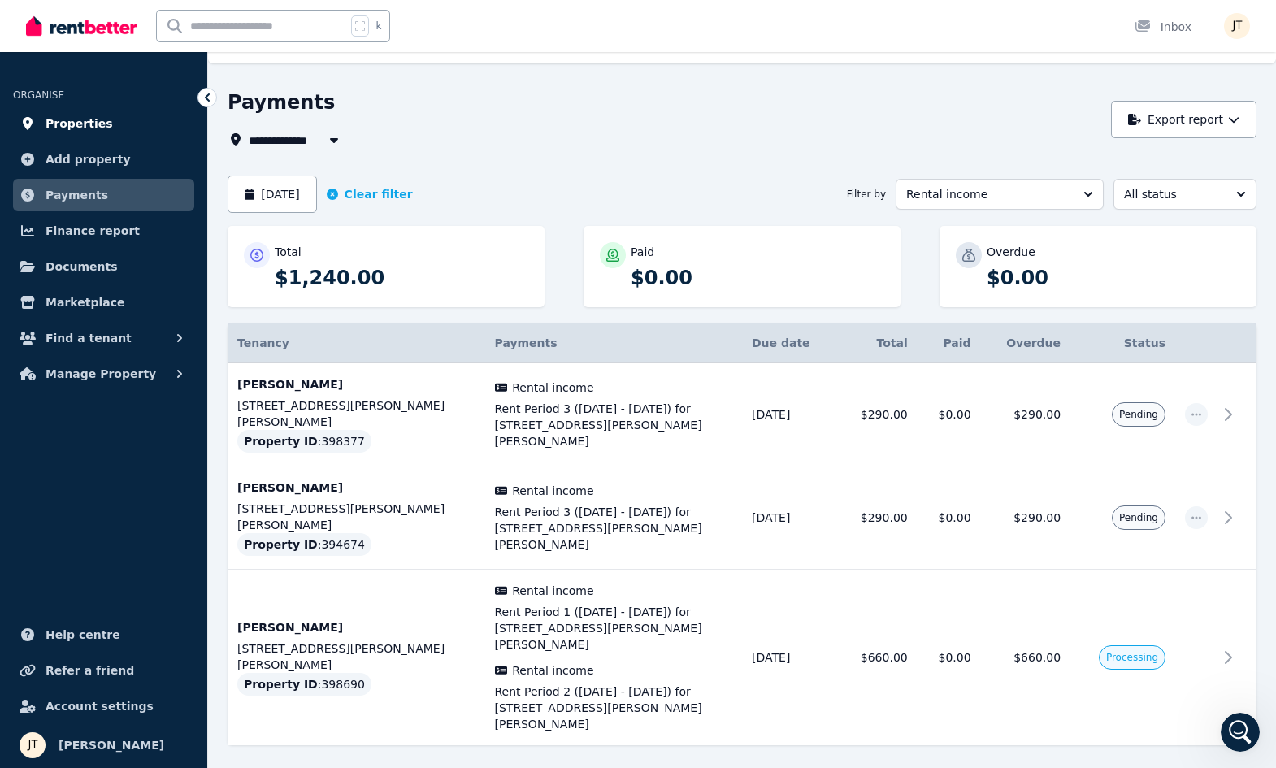
click at [83, 125] on span "Properties" at bounding box center [78, 123] width 67 height 19
